Goal: Navigation & Orientation: Find specific page/section

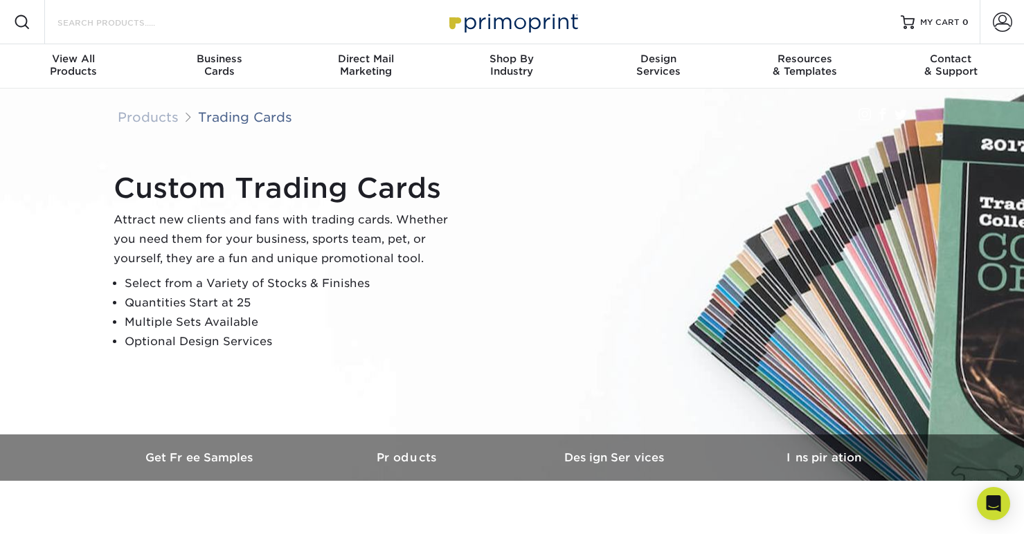
click at [130, 29] on input "Search Products" at bounding box center [123, 22] width 135 height 17
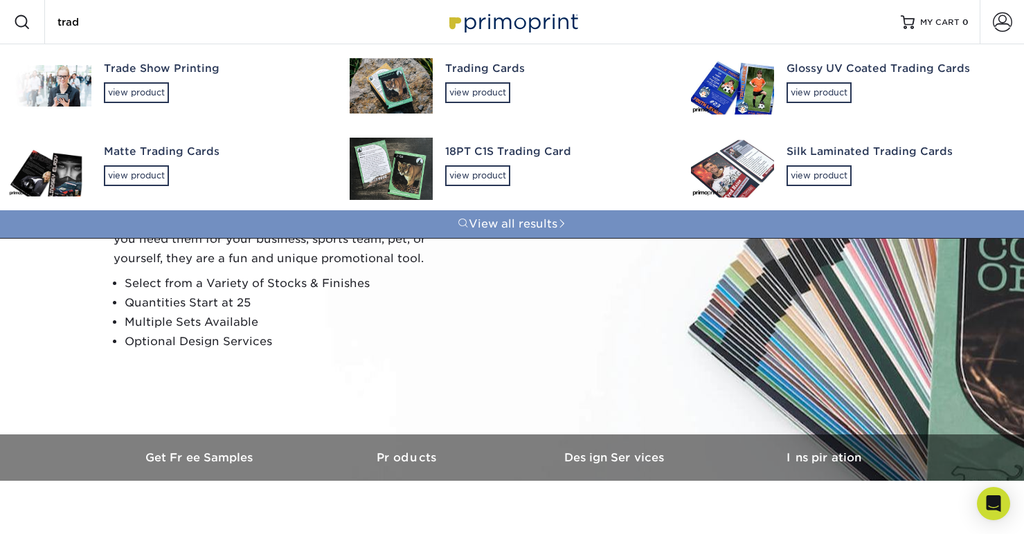
type input "trad"
click at [525, 226] on link "View all results" at bounding box center [512, 224] width 1024 height 28
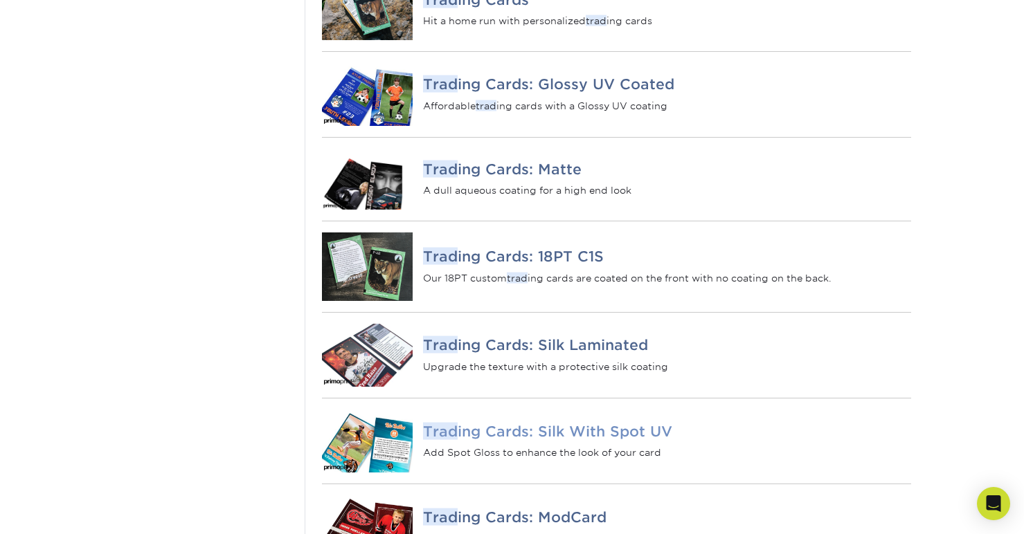
scroll to position [388, 0]
